Goal: Information Seeking & Learning: Learn about a topic

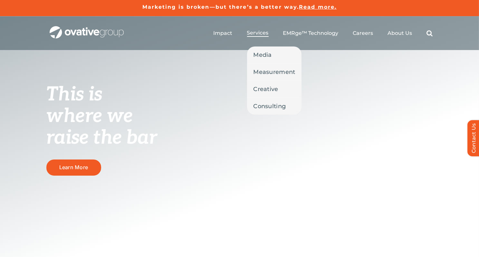
click at [256, 35] on span "Services" at bounding box center [258, 33] width 22 height 6
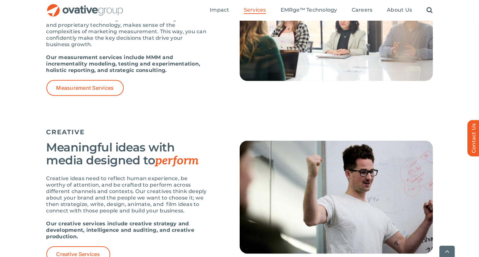
scroll to position [645, 0]
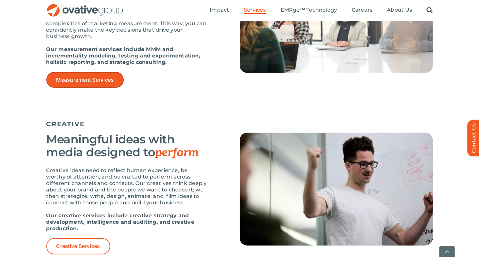
click at [87, 77] on span "Measurement Services" at bounding box center [85, 80] width 58 height 6
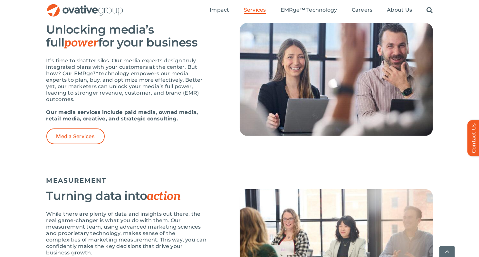
scroll to position [419, 0]
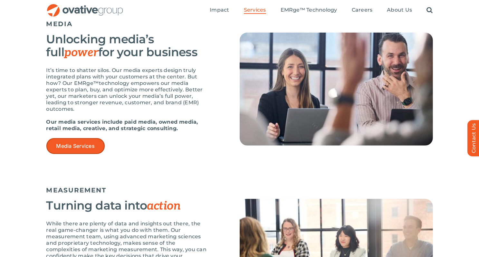
click at [92, 143] on span "Media Services" at bounding box center [75, 146] width 38 height 6
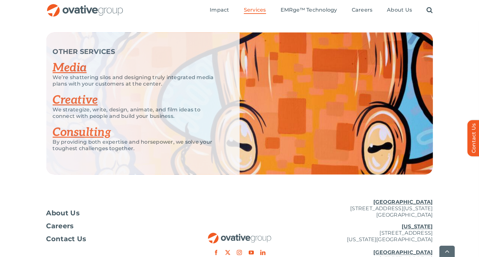
scroll to position [1257, 0]
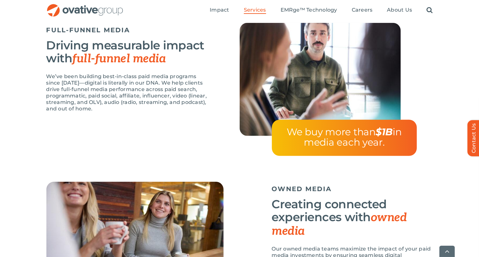
scroll to position [580, 0]
